Goal: Transaction & Acquisition: Purchase product/service

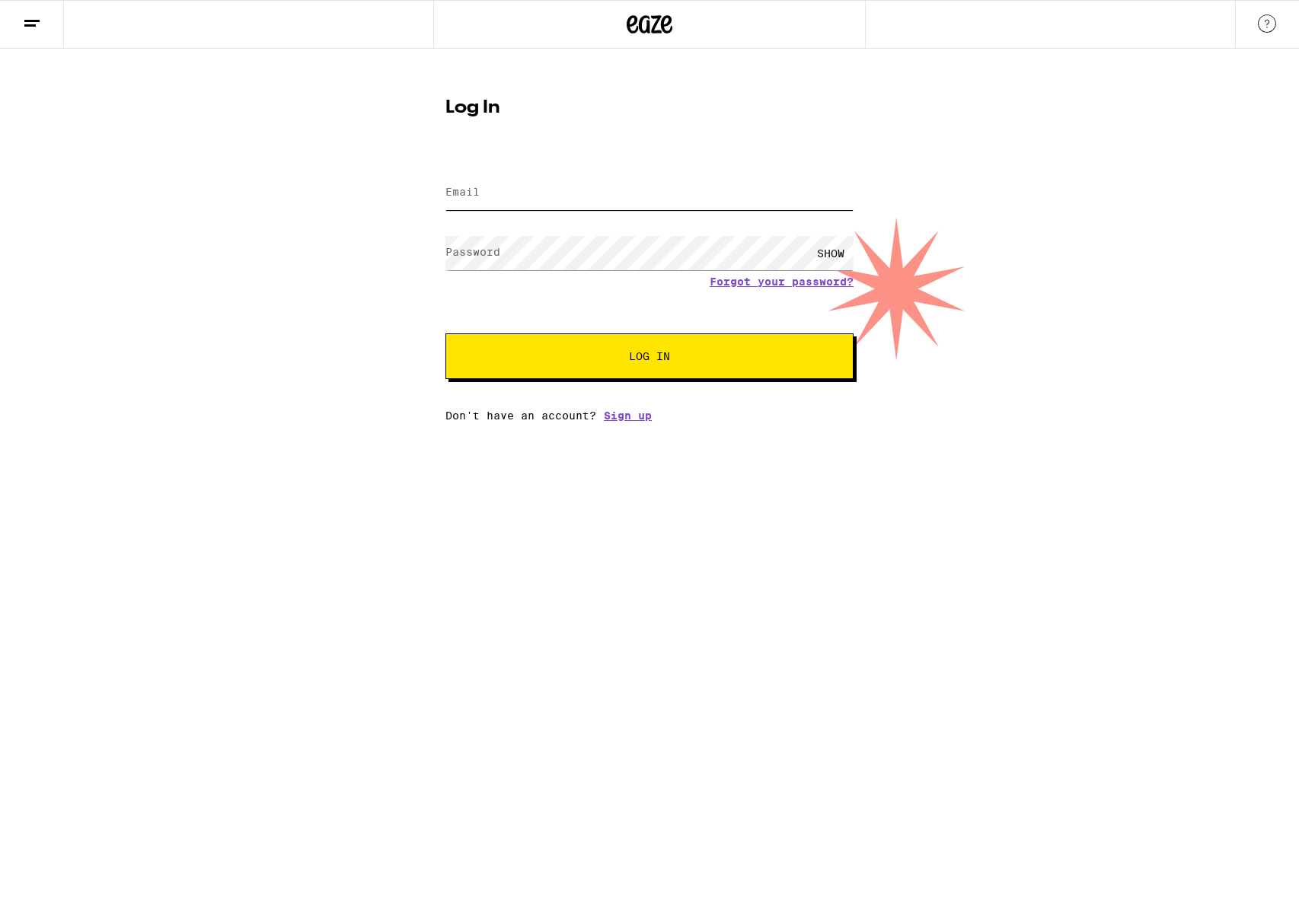
type input "[EMAIL_ADDRESS][DOMAIN_NAME]"
click at [659, 349] on button "Log In" at bounding box center [650, 357] width 408 height 46
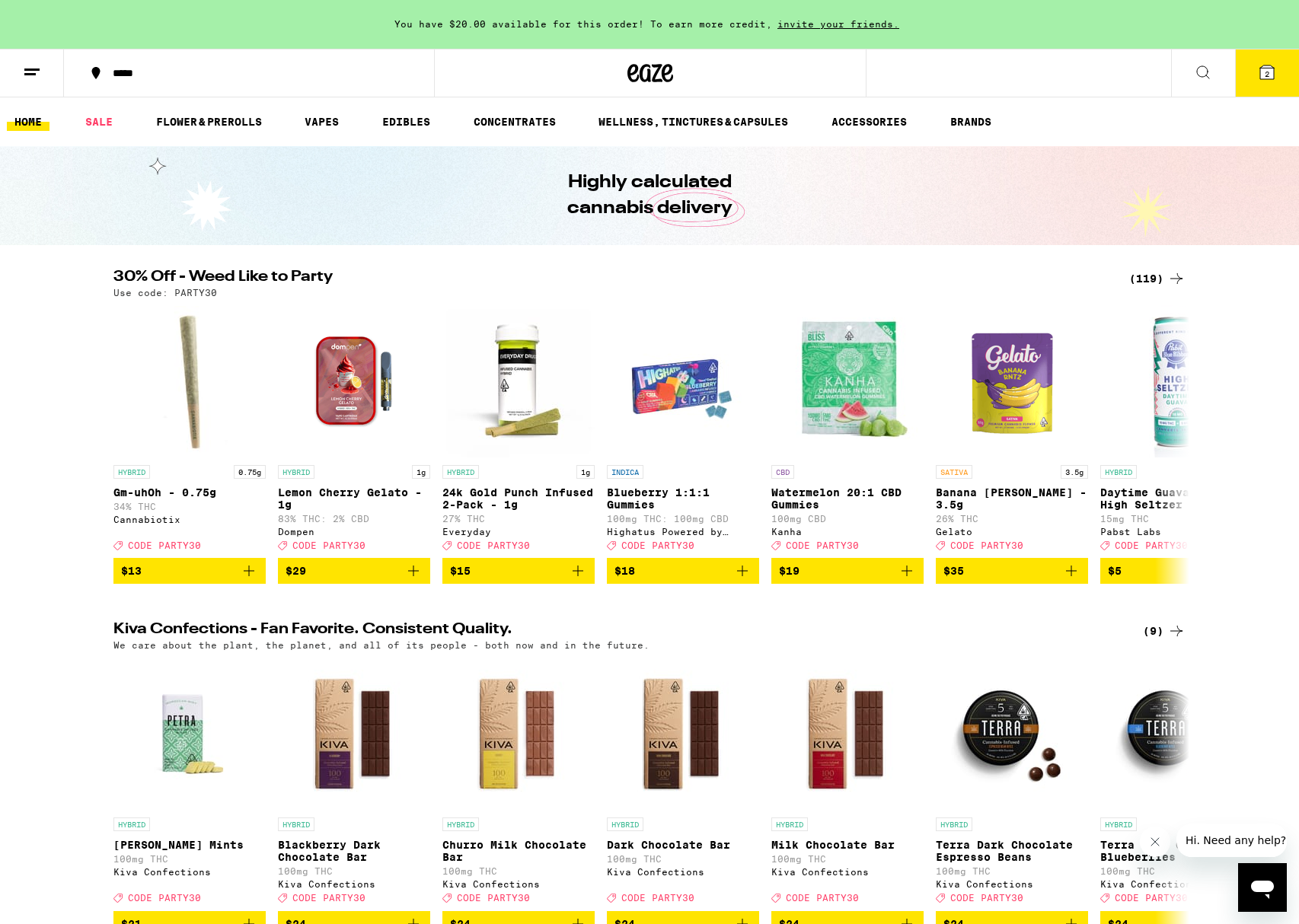
click at [1208, 69] on icon at bounding box center [1203, 73] width 19 height 19
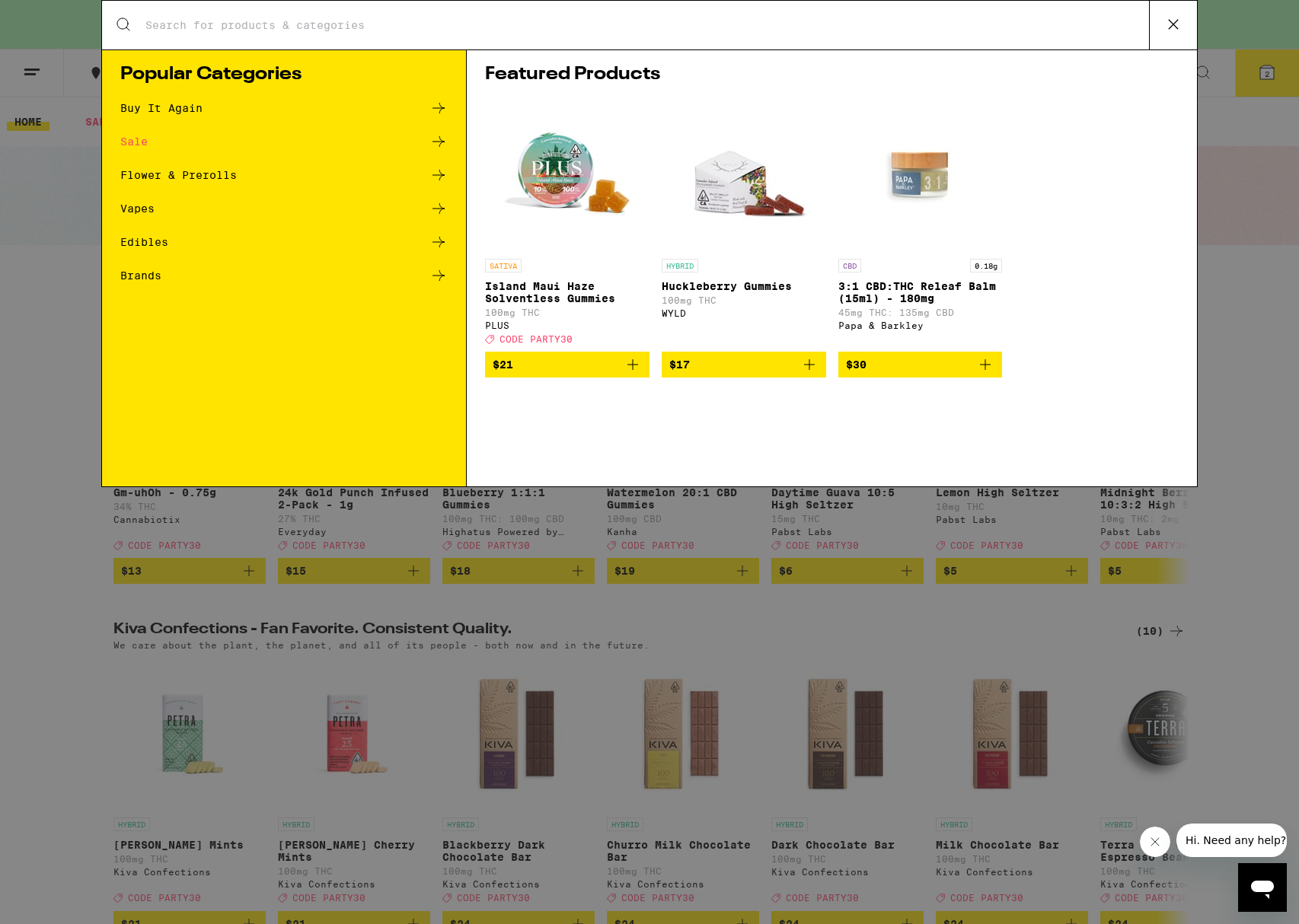
click at [592, 20] on input "Search for Products" at bounding box center [647, 25] width 1004 height 14
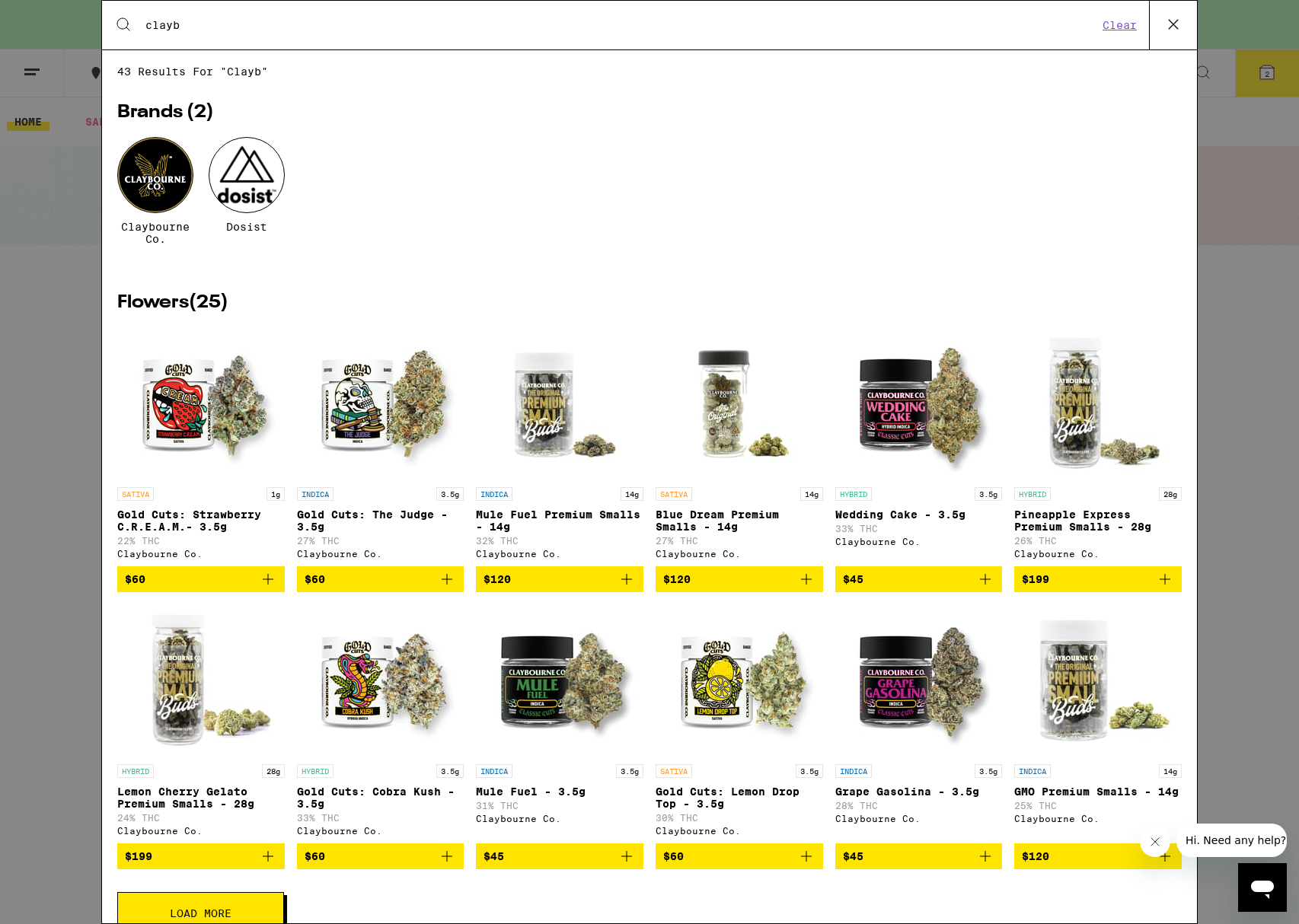
type input "clayb"
click at [168, 185] on div at bounding box center [155, 175] width 76 height 76
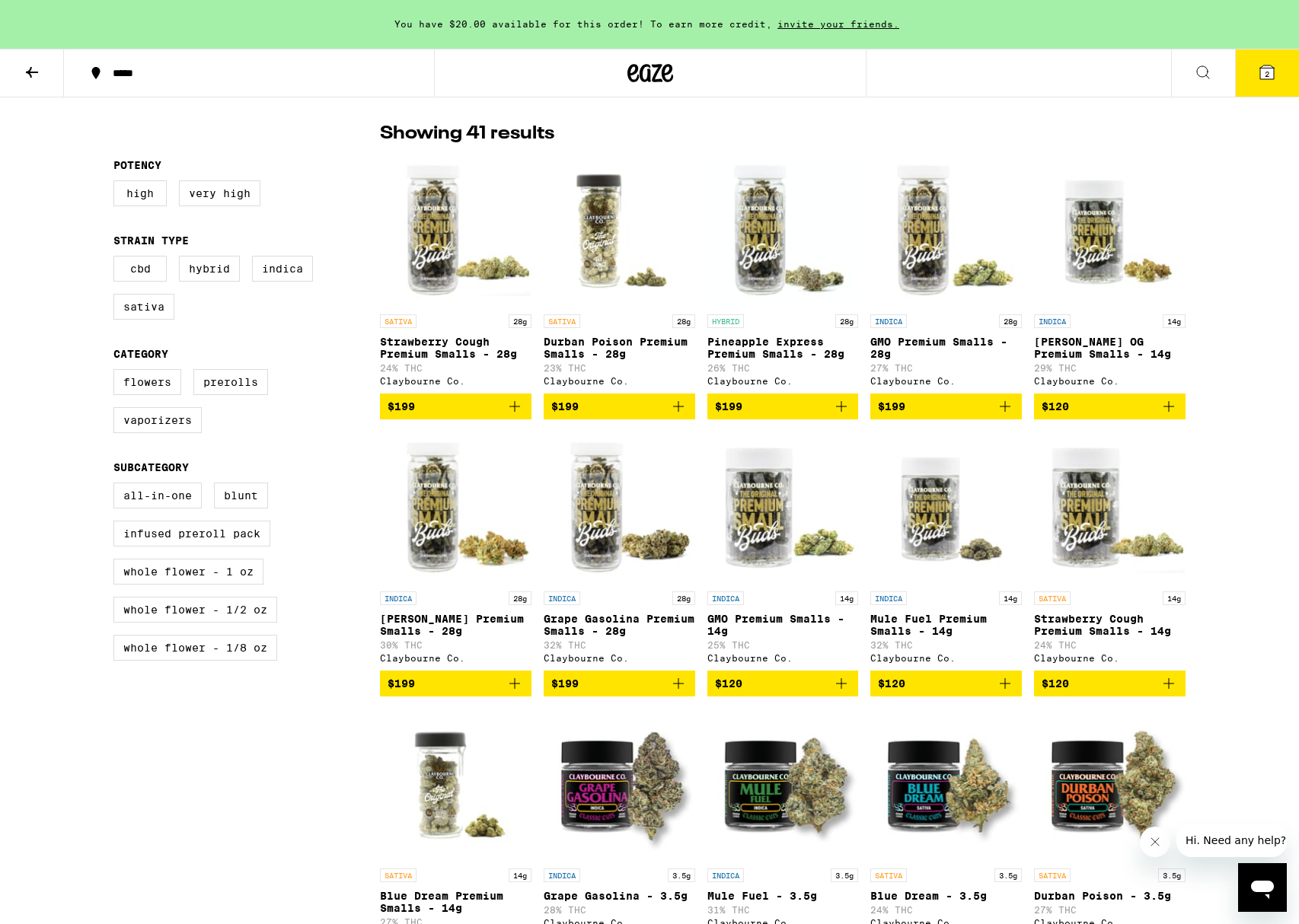
scroll to position [385, 0]
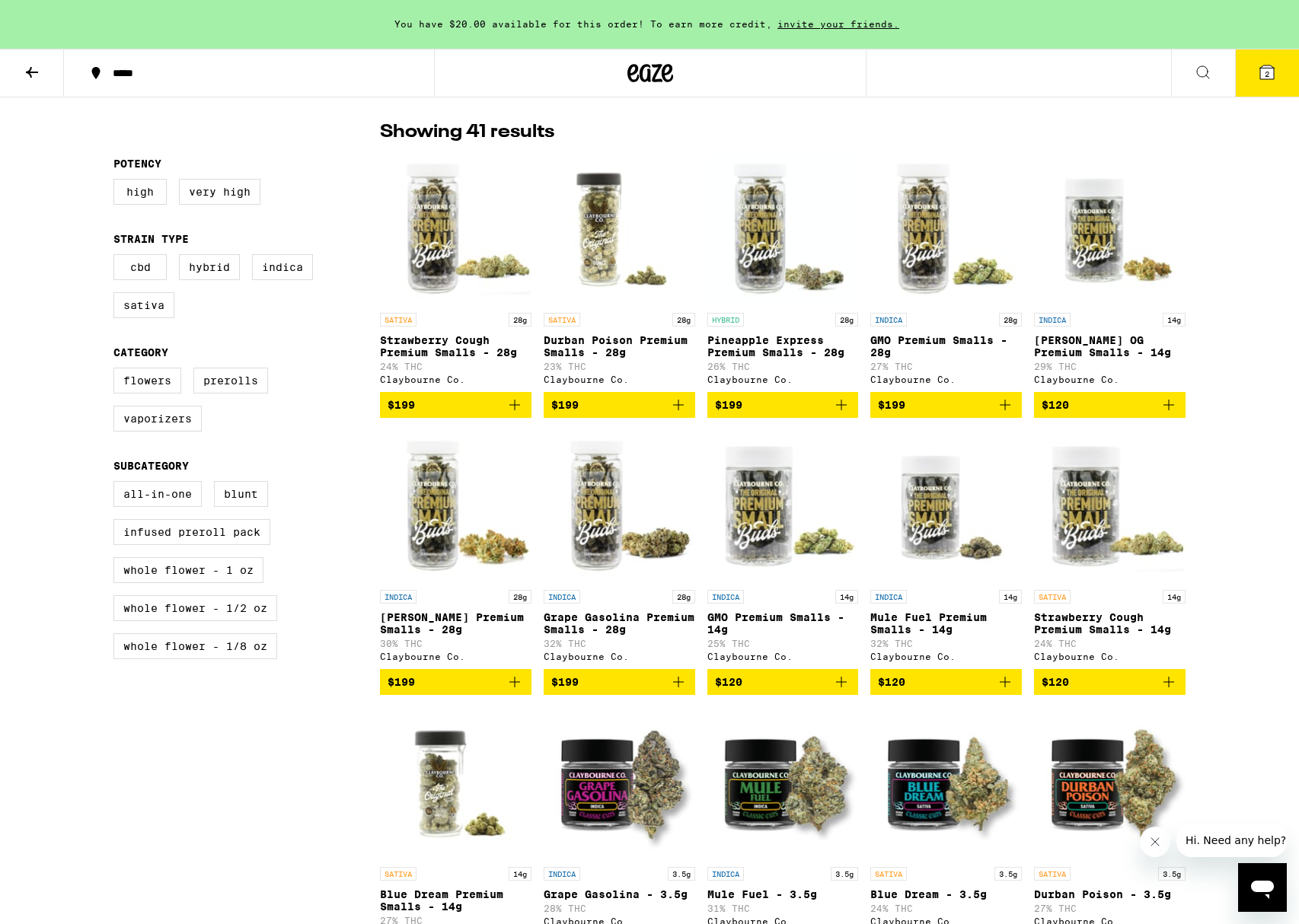
click at [518, 690] on icon "Add to bag" at bounding box center [515, 682] width 19 height 19
click at [1265, 62] on button "3" at bounding box center [1266, 73] width 64 height 47
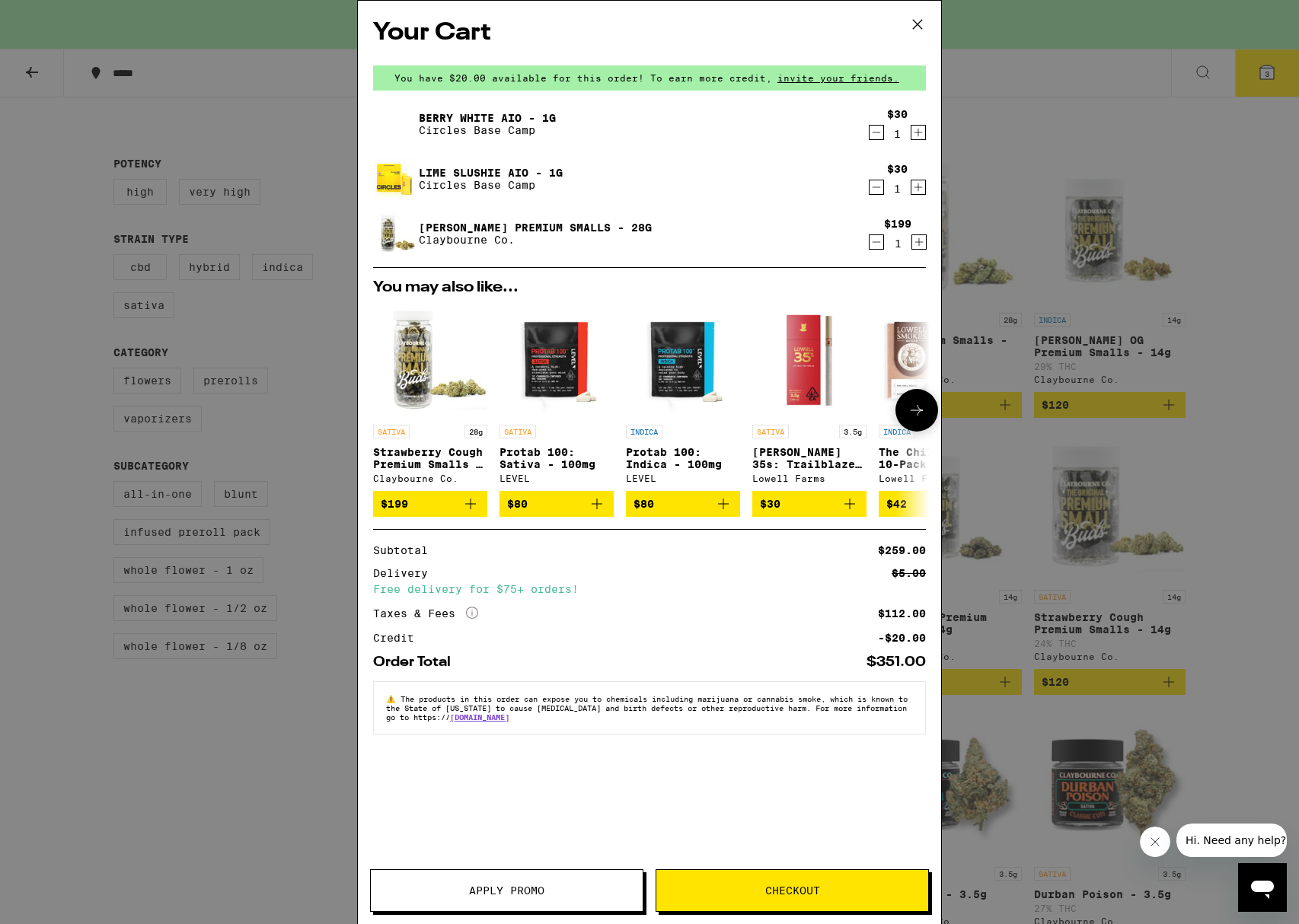
click at [846, 506] on icon "Add to bag" at bounding box center [850, 504] width 19 height 19
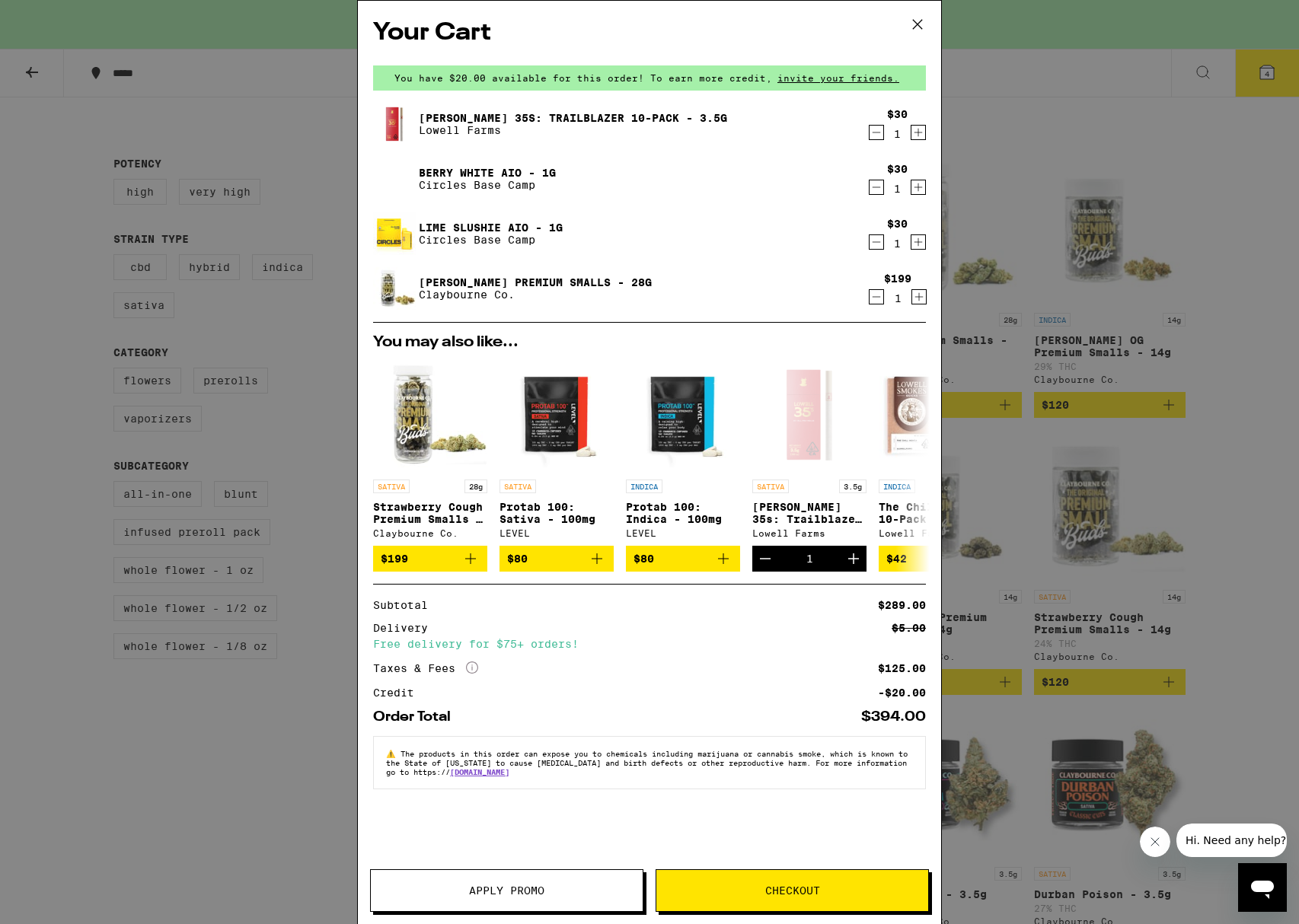
click at [818, 900] on button "Checkout" at bounding box center [792, 890] width 274 height 42
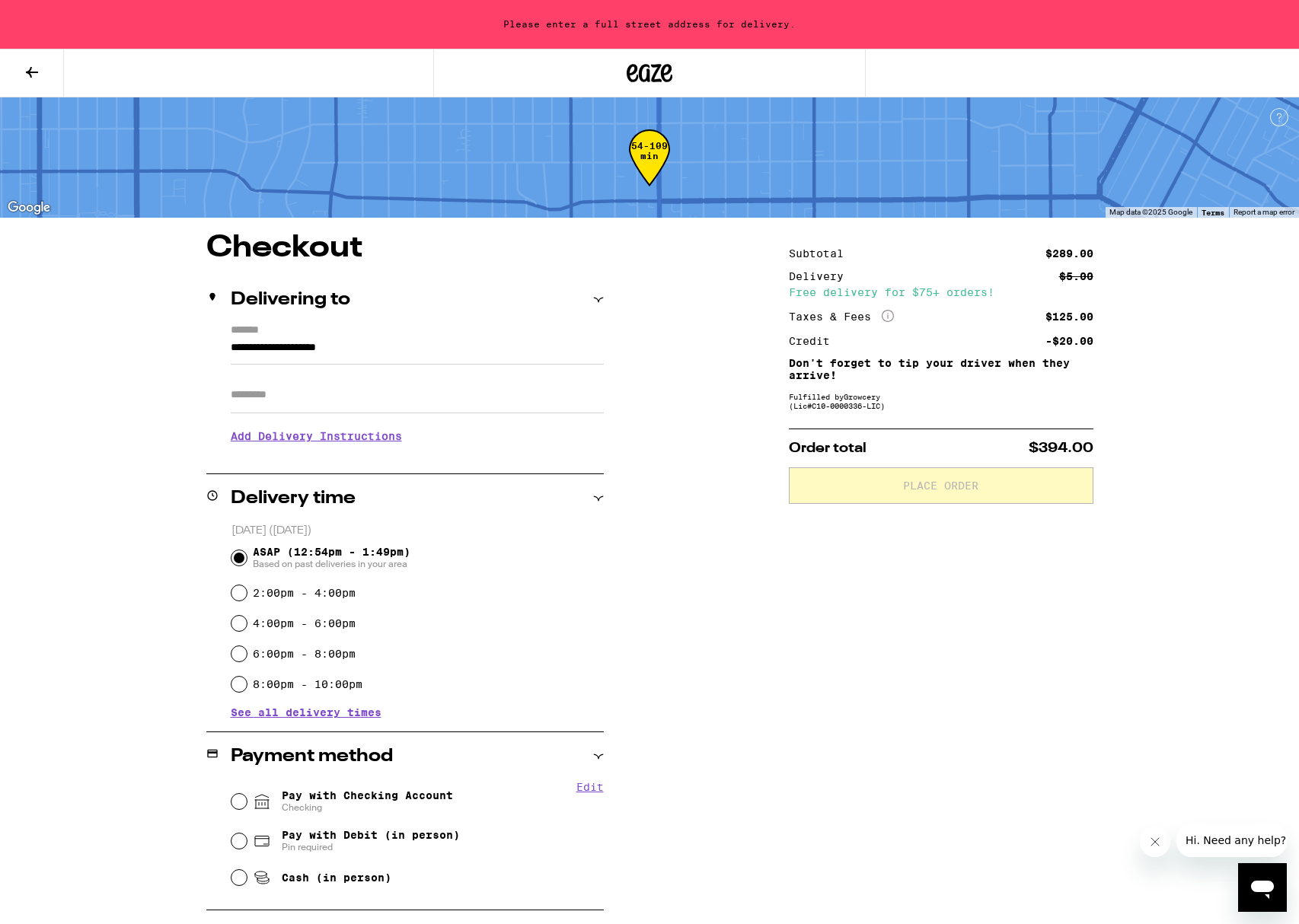
click at [276, 356] on input "**********" at bounding box center [417, 351] width 373 height 26
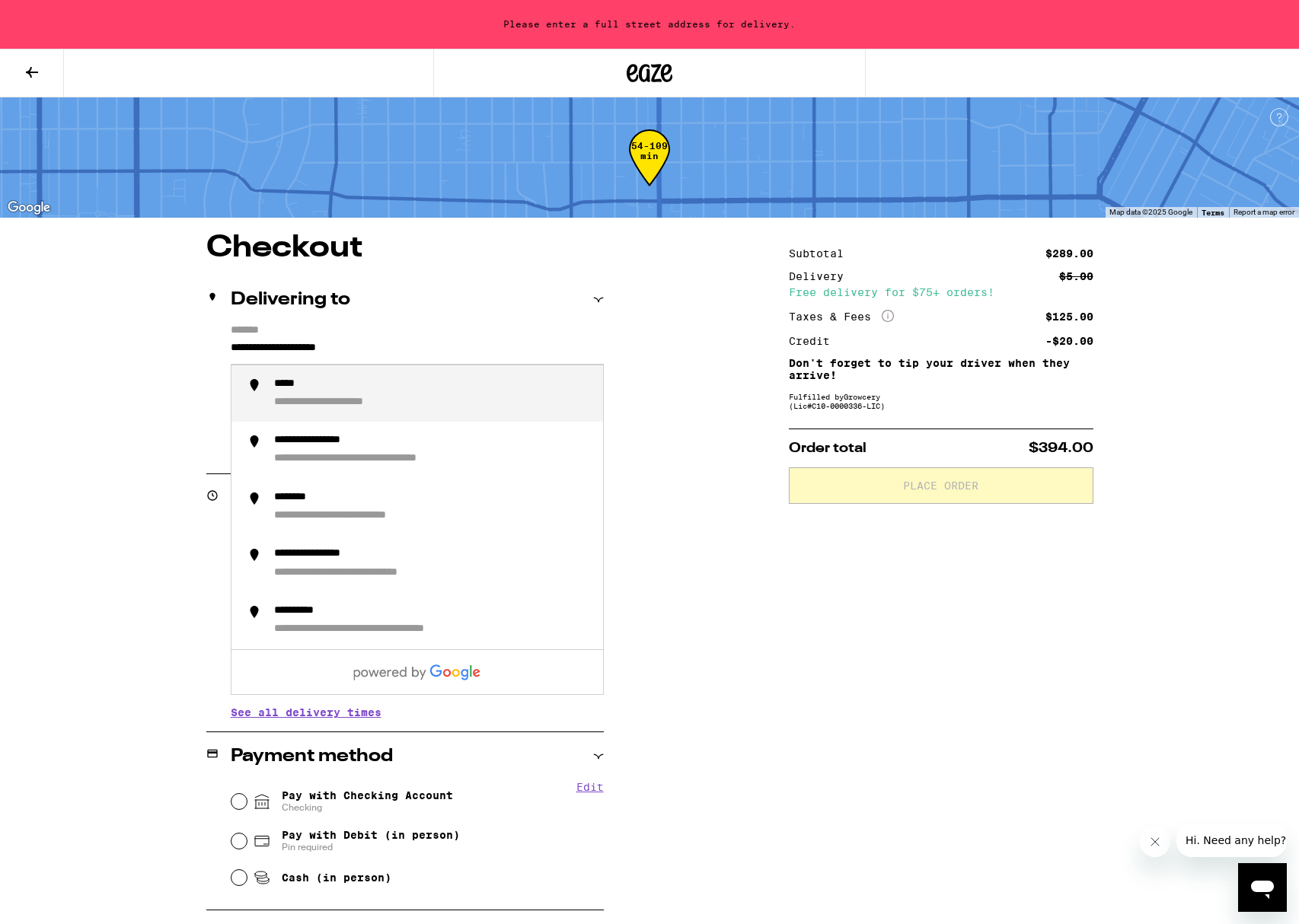
click at [276, 356] on input "**********" at bounding box center [417, 351] width 373 height 26
click at [277, 393] on div "**********" at bounding box center [432, 394] width 317 height 33
type input "**********"
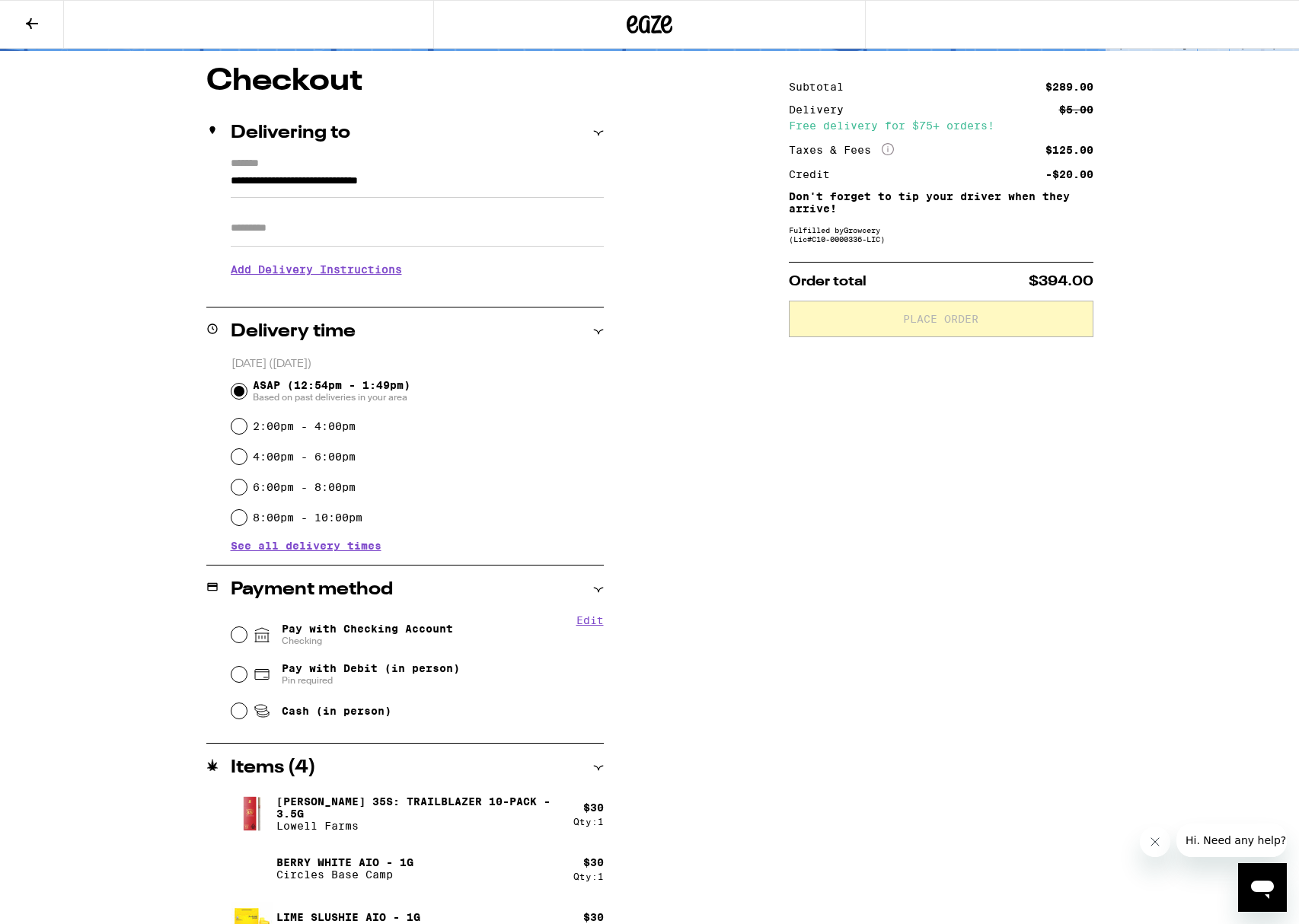
scroll to position [136, 0]
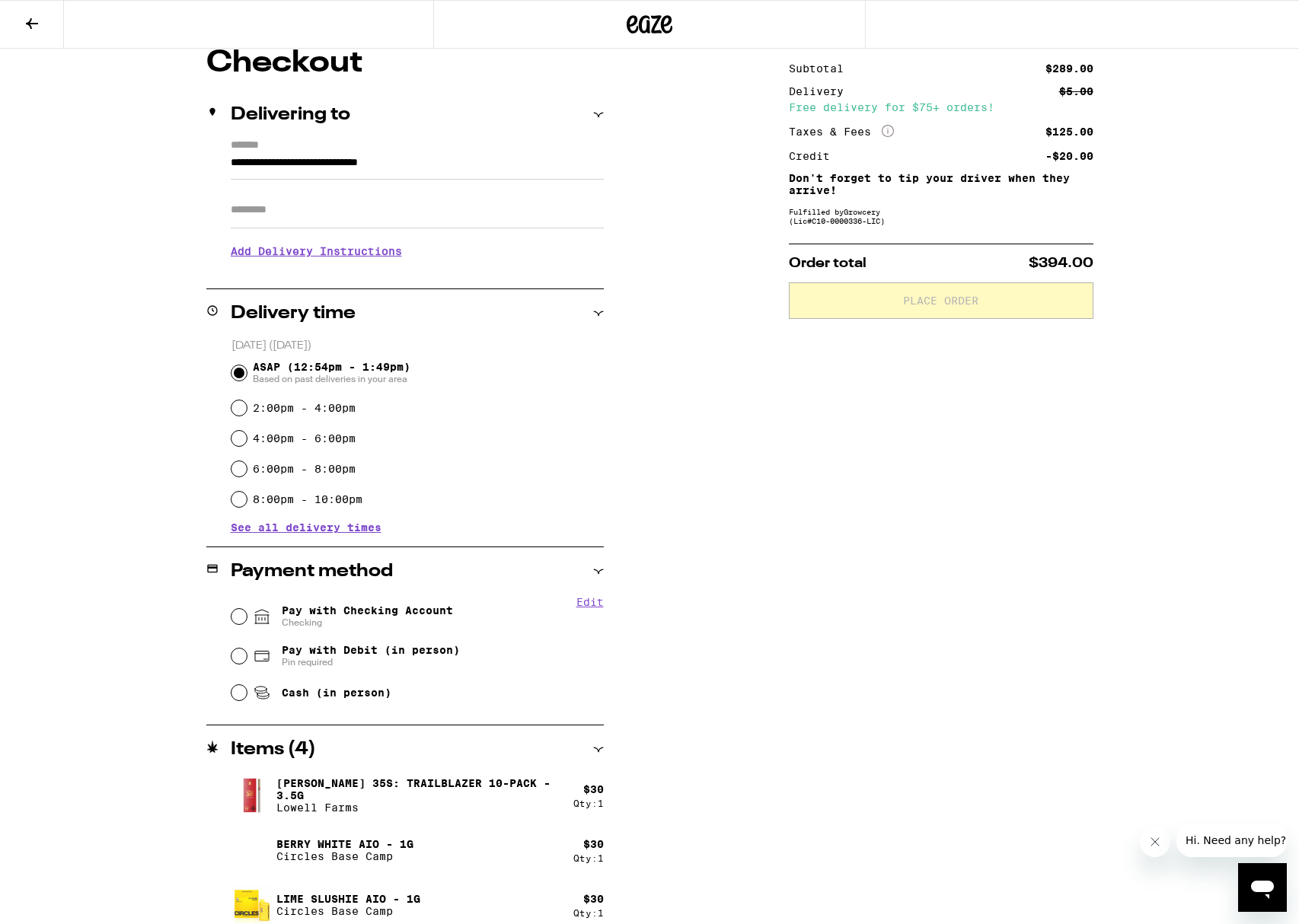
click at [236, 626] on div "Pay with Checking Account Checking" at bounding box center [417, 616] width 372 height 40
click at [236, 625] on div "Pay with Checking Account Checking" at bounding box center [417, 616] width 372 height 40
click at [240, 614] on input "Pay with Checking Account Checking" at bounding box center [239, 617] width 15 height 15
radio input "true"
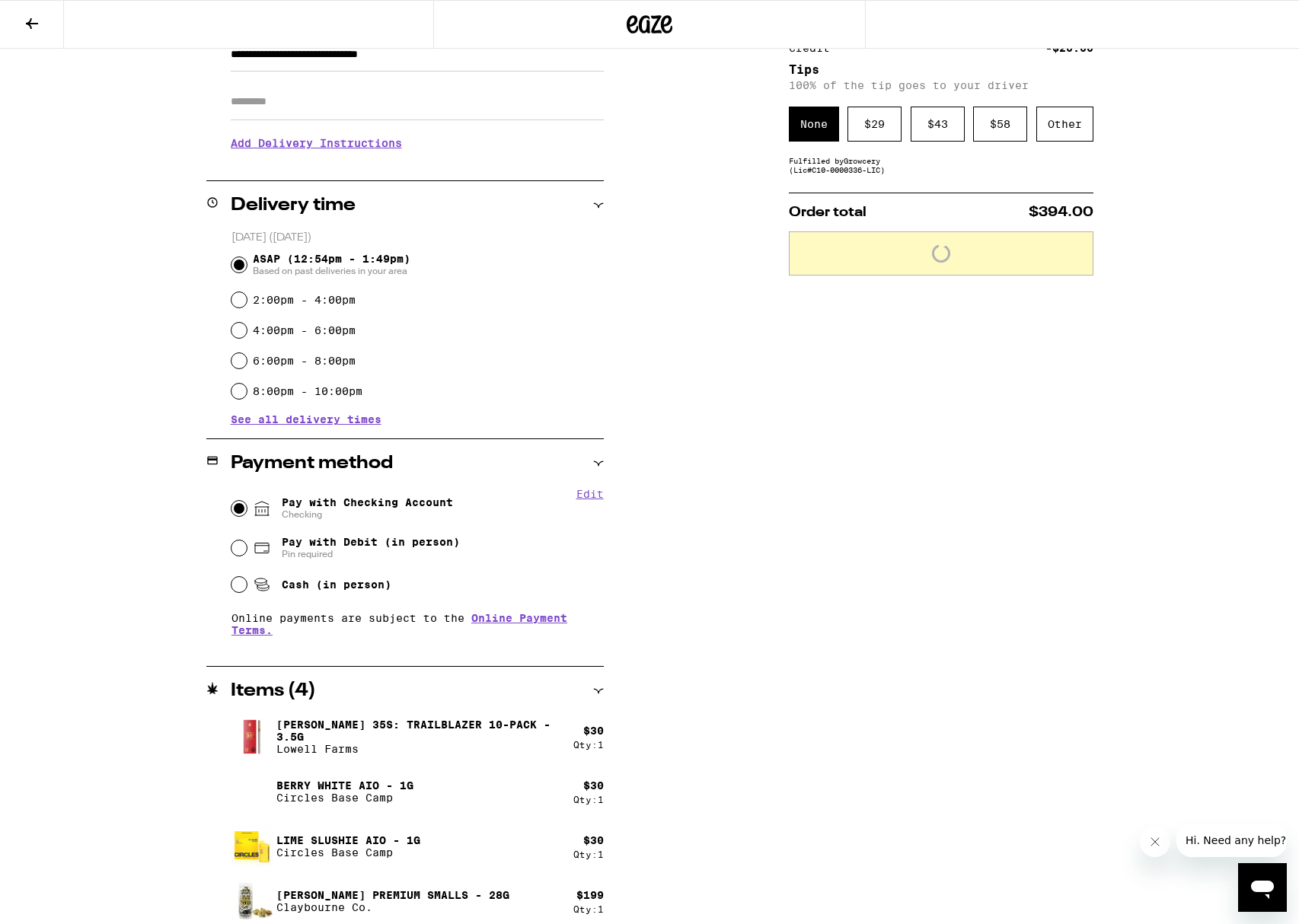
scroll to position [256, 0]
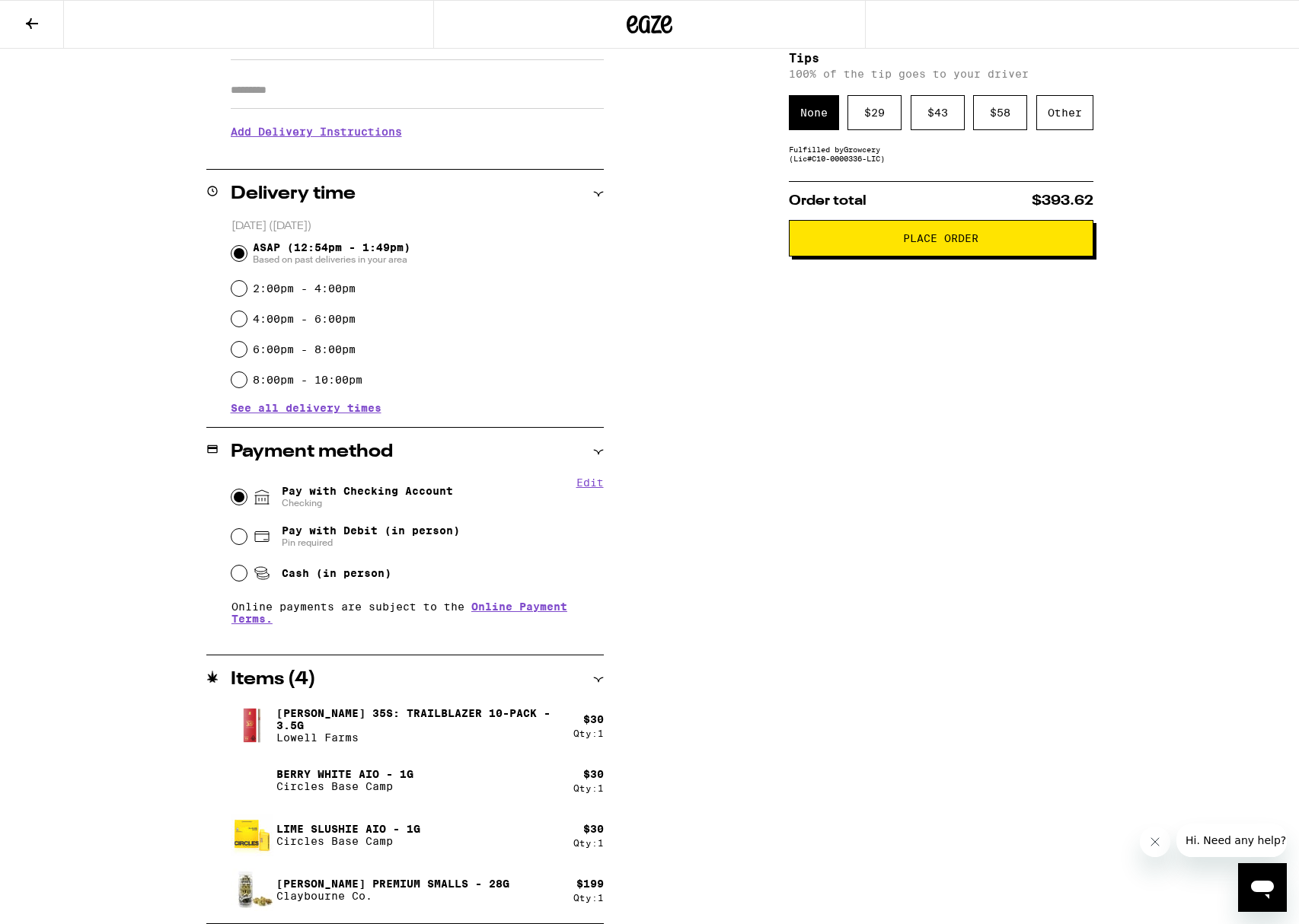
click at [952, 243] on span "Place Order" at bounding box center [941, 238] width 75 height 11
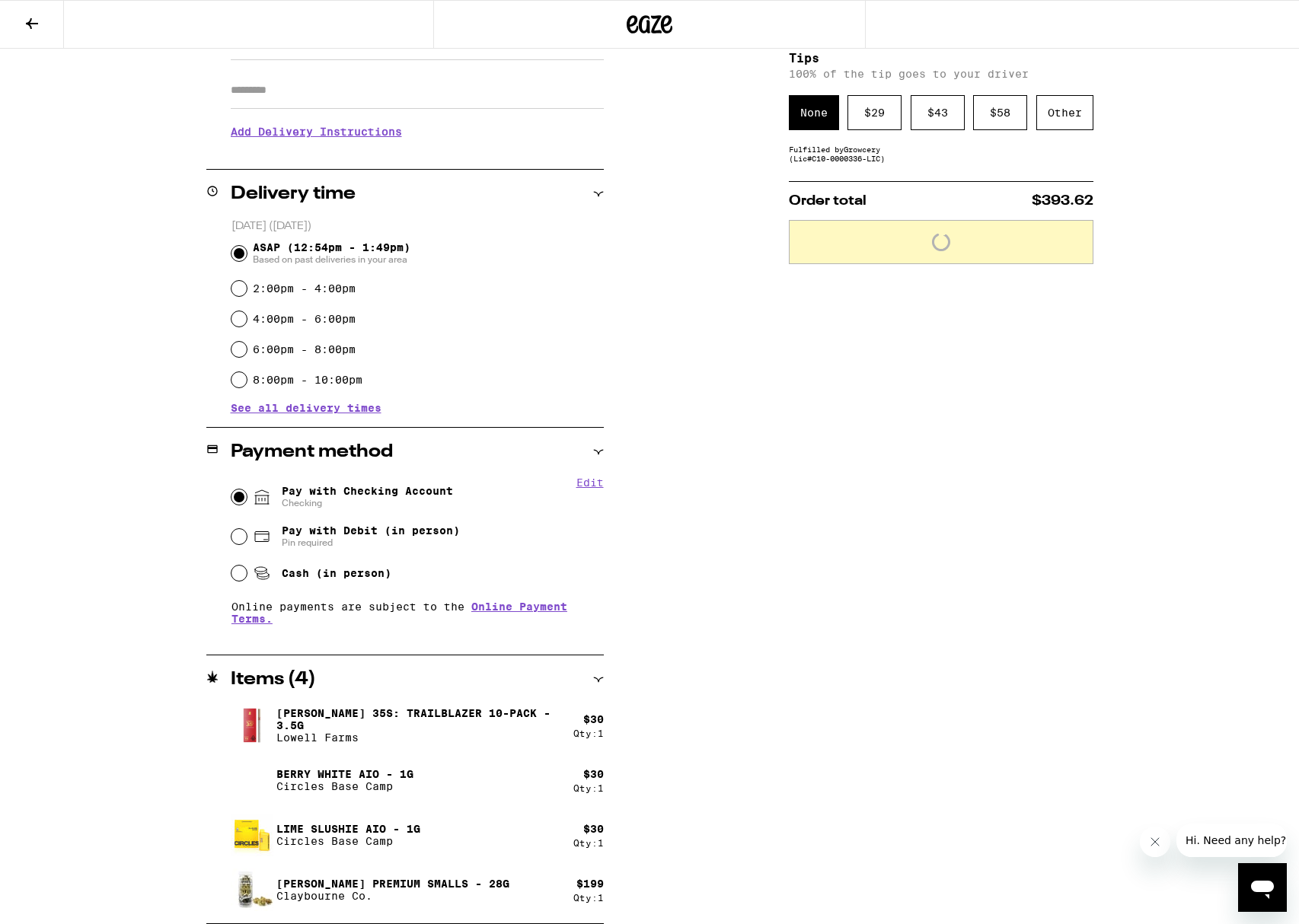
scroll to position [304, 0]
